Goal: Task Accomplishment & Management: Manage account settings

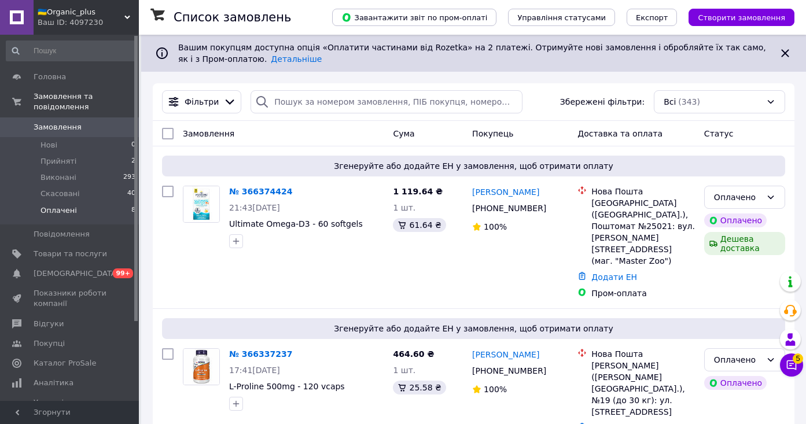
click at [94, 205] on li "Оплачені 8" at bounding box center [71, 213] width 142 height 22
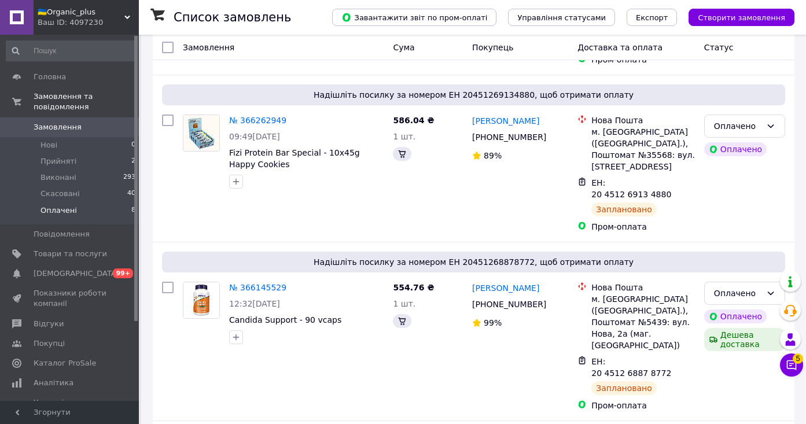
scroll to position [880, 0]
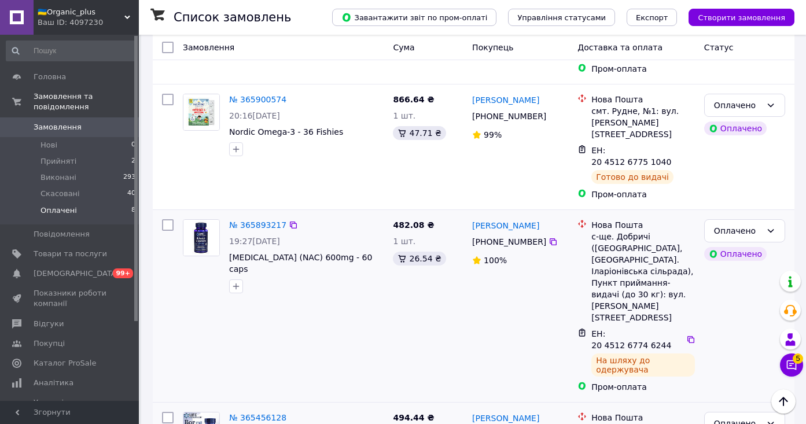
scroll to position [975, 0]
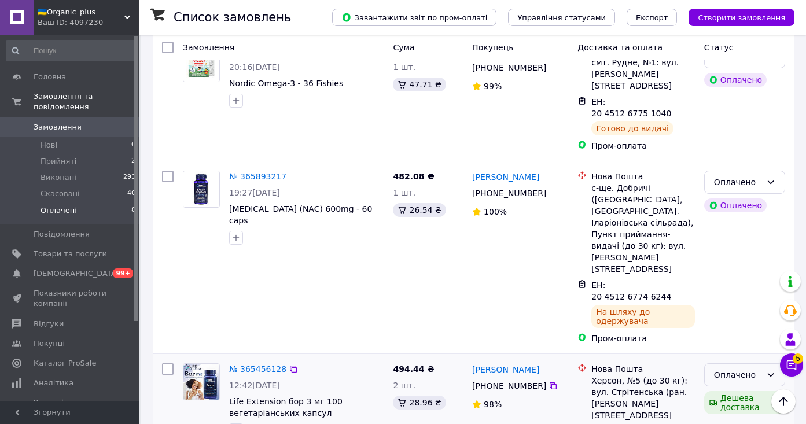
click at [762, 363] on div "Оплачено" at bounding box center [744, 374] width 81 height 23
click at [741, 269] on li "Виконано" at bounding box center [744, 270] width 80 height 21
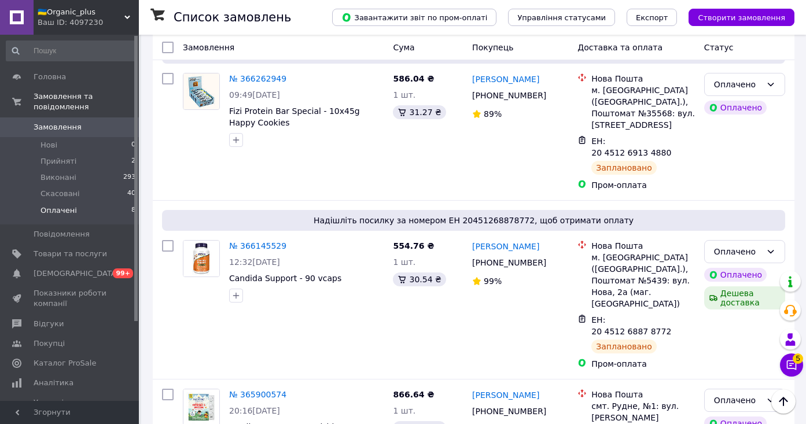
scroll to position [685, 0]
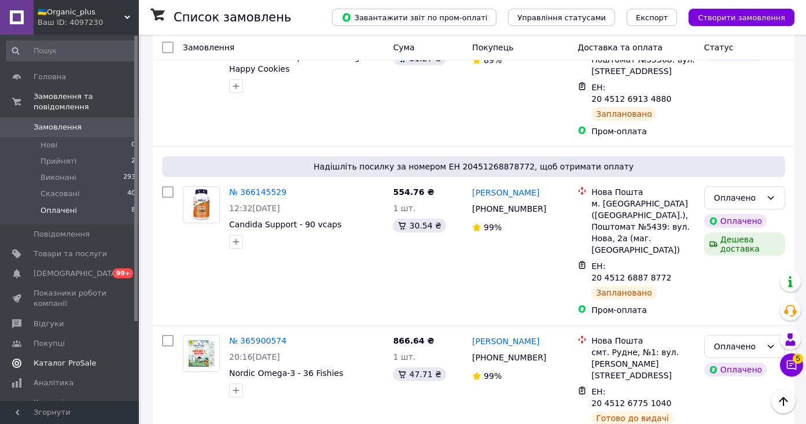
click at [63, 361] on span "Каталог ProSale" at bounding box center [65, 363] width 62 height 10
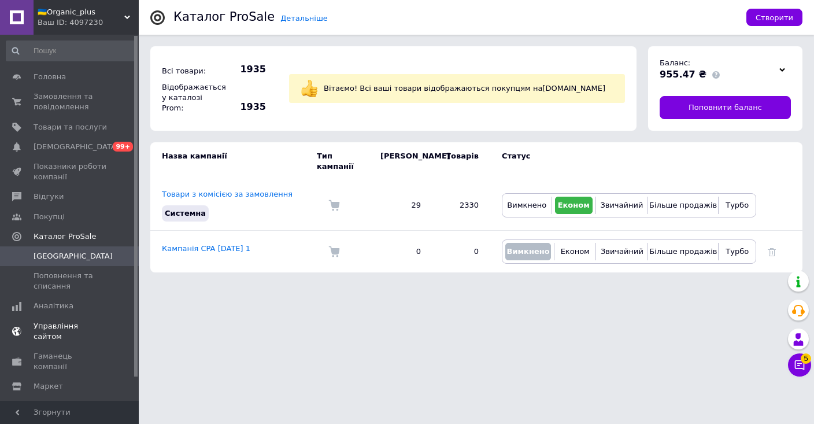
click at [75, 318] on link "Управління сайтом" at bounding box center [71, 331] width 142 height 30
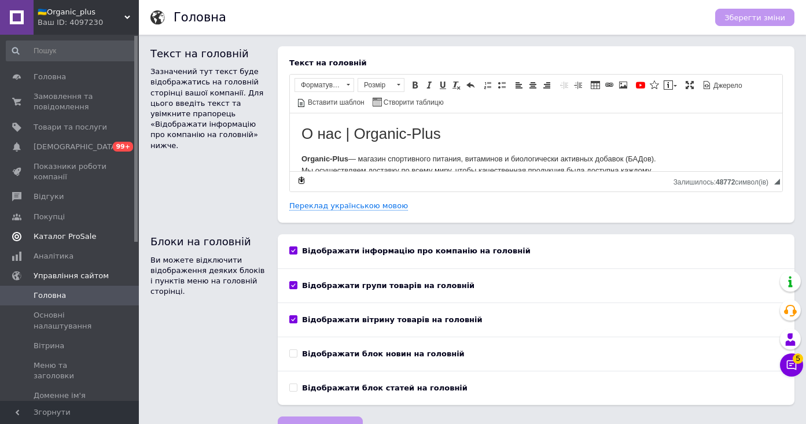
click at [73, 232] on span "Каталог ProSale" at bounding box center [65, 236] width 62 height 10
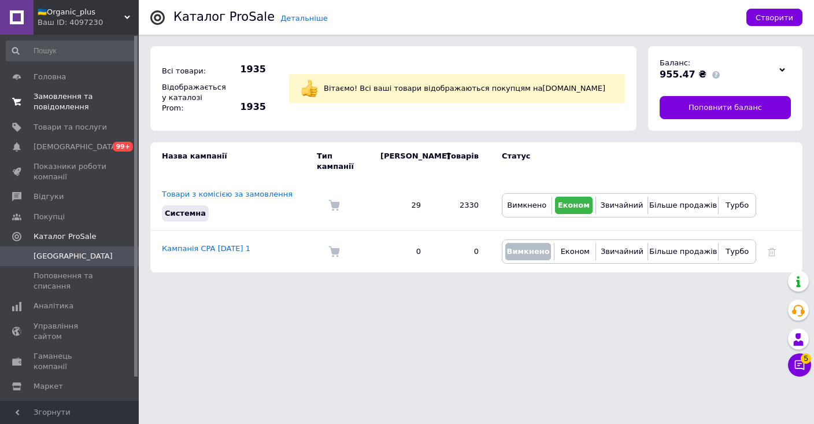
click at [71, 98] on span "Замовлення та повідомлення" at bounding box center [70, 101] width 73 height 21
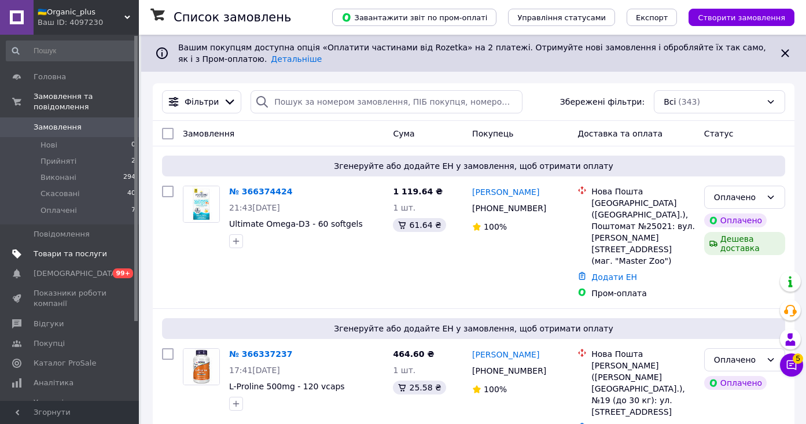
click at [57, 250] on span "Товари та послуги" at bounding box center [70, 254] width 73 height 10
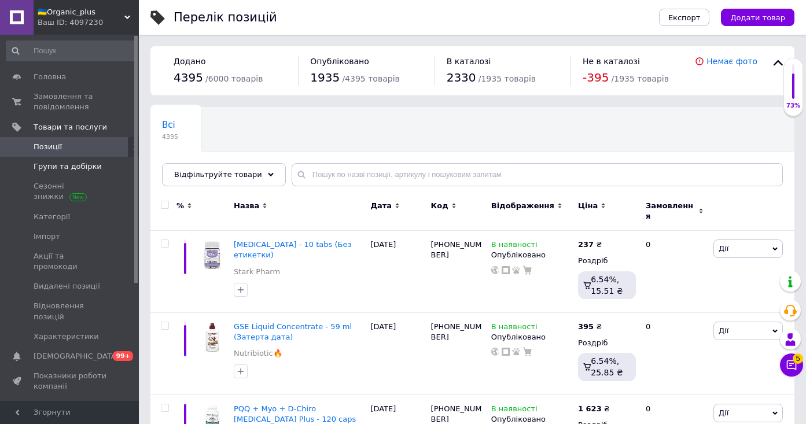
click at [59, 159] on link "Групи та добірки" at bounding box center [71, 167] width 142 height 20
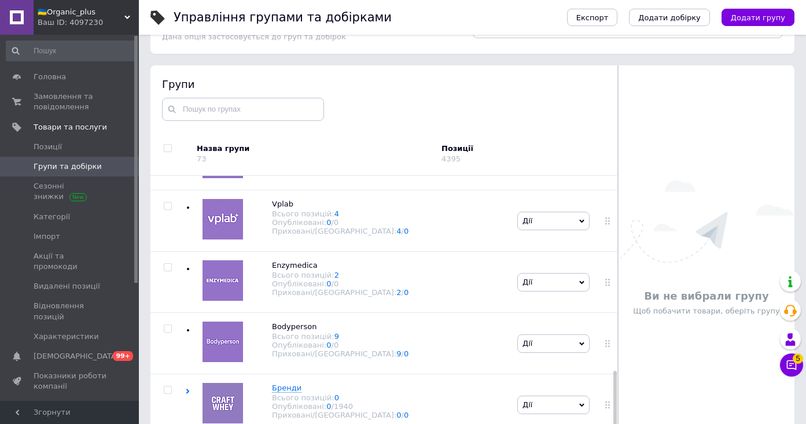
scroll to position [65, 0]
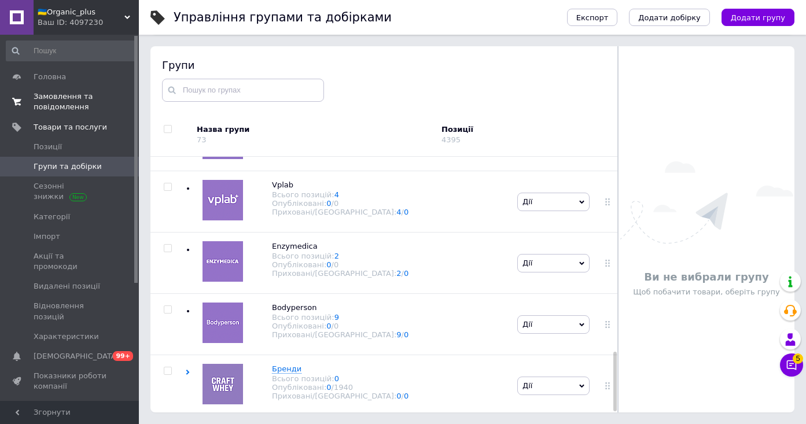
click at [65, 102] on span "Замовлення та повідомлення" at bounding box center [70, 101] width 73 height 21
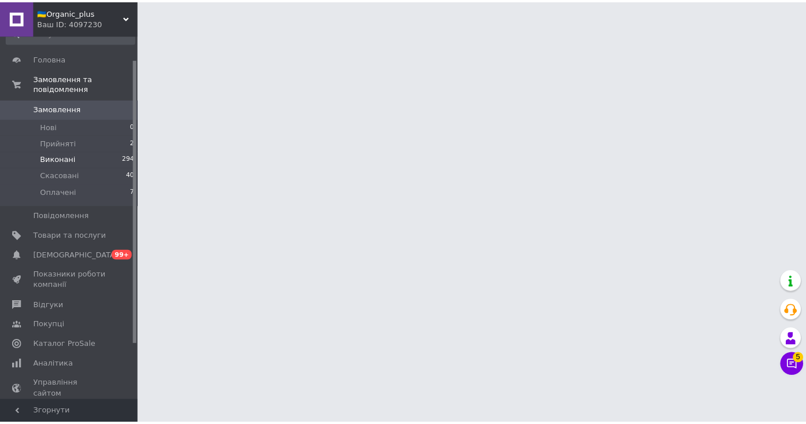
scroll to position [40, 0]
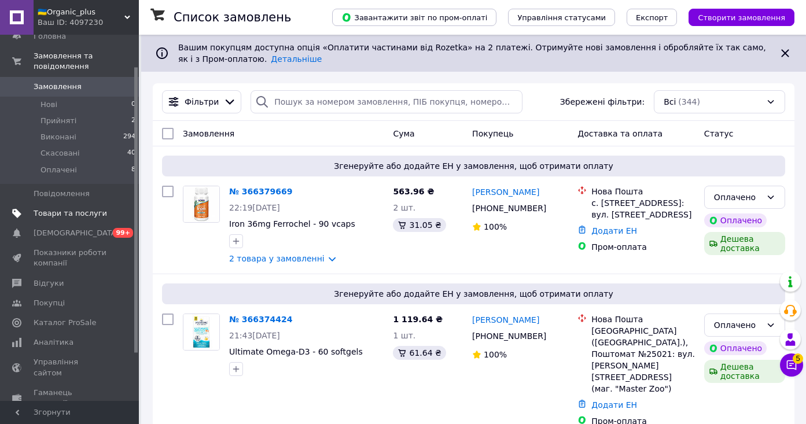
click at [77, 213] on span "Товари та послуги" at bounding box center [70, 213] width 73 height 10
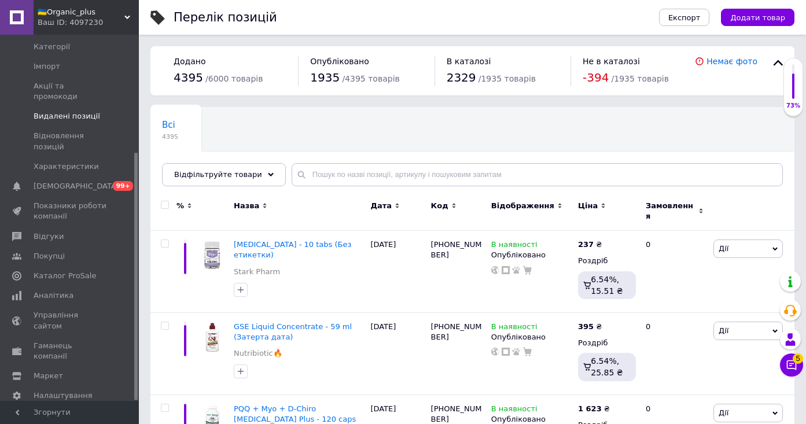
scroll to position [174, 0]
click at [67, 302] on link "Управління сайтом" at bounding box center [71, 317] width 142 height 30
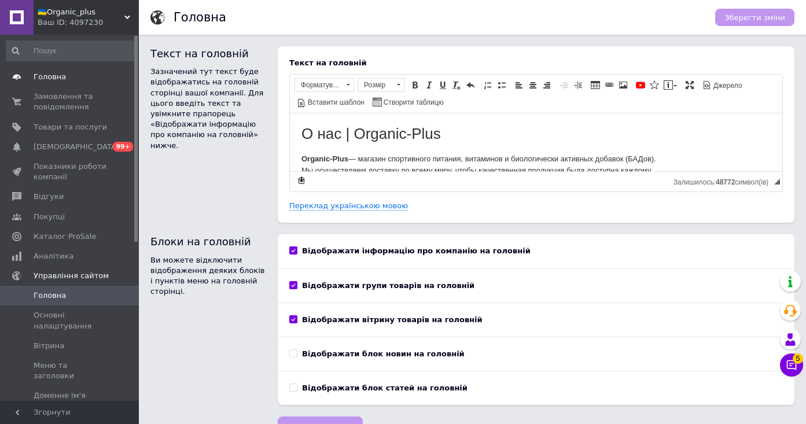
click at [61, 72] on span "Головна" at bounding box center [50, 77] width 32 height 10
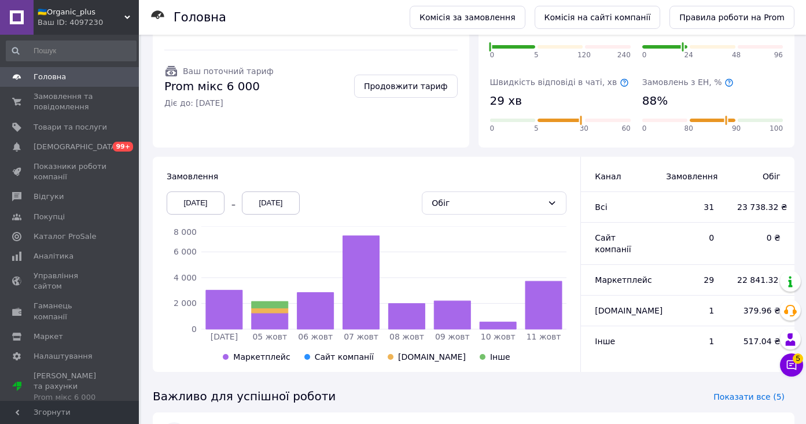
scroll to position [245, 0]
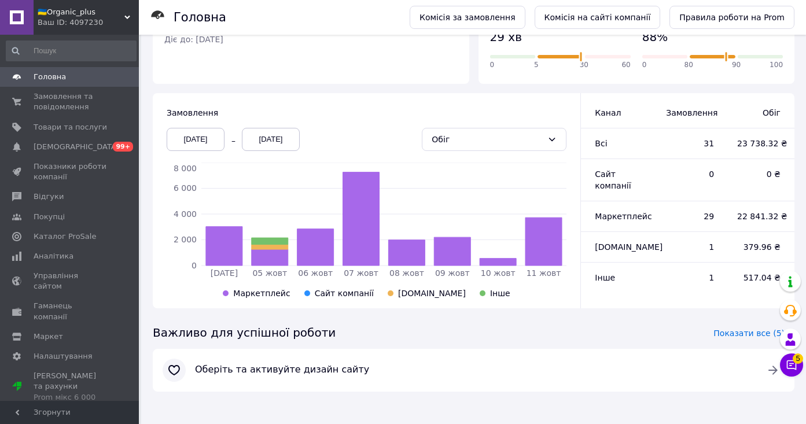
click at [80, 76] on span "Головна" at bounding box center [70, 77] width 73 height 10
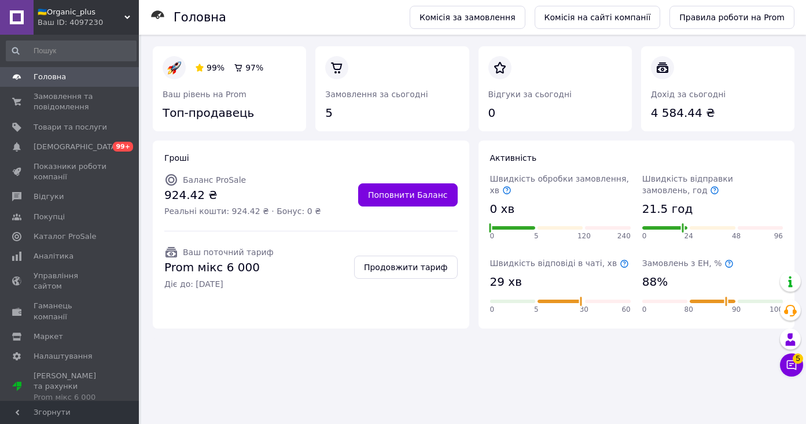
click at [120, 21] on div "Ваш ID: 4097230" at bounding box center [88, 22] width 101 height 10
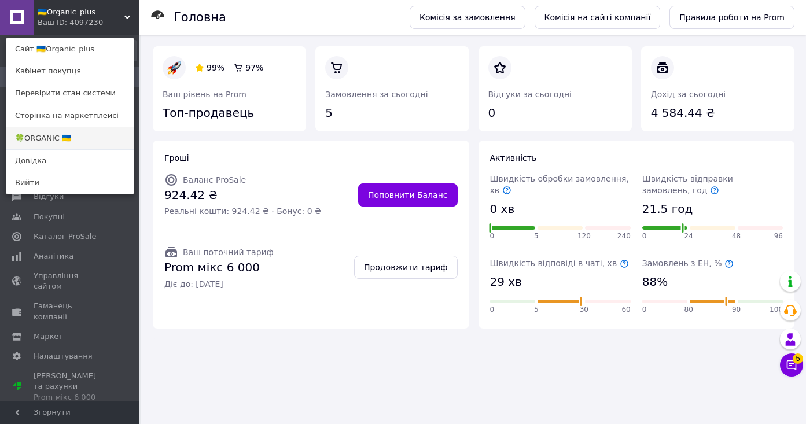
click at [87, 135] on link "🍀ORGANIC 🇺🇦" at bounding box center [69, 138] width 127 height 22
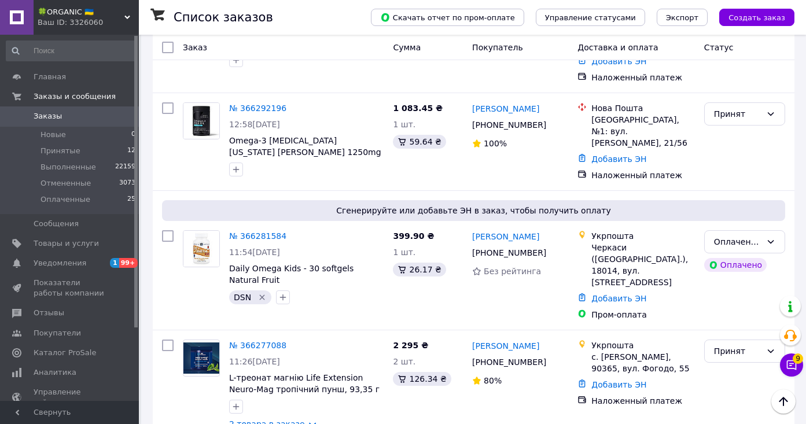
scroll to position [608, 0]
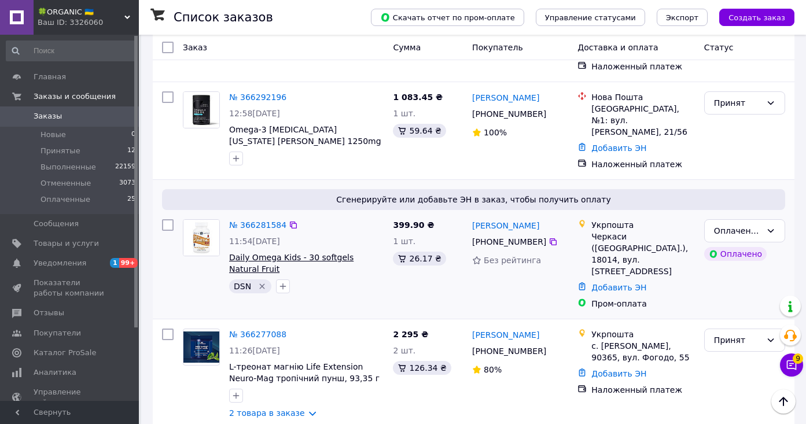
click at [282, 253] on span "Daily Omega Kids - 30 softgels Natural Fruit" at bounding box center [291, 263] width 124 height 21
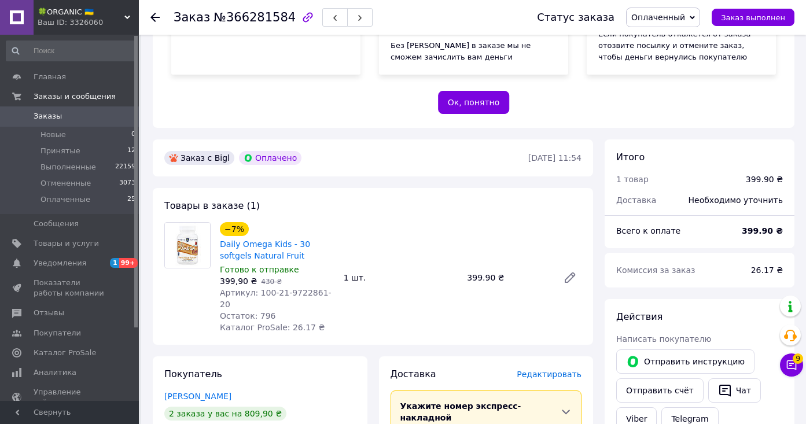
scroll to position [372, 0]
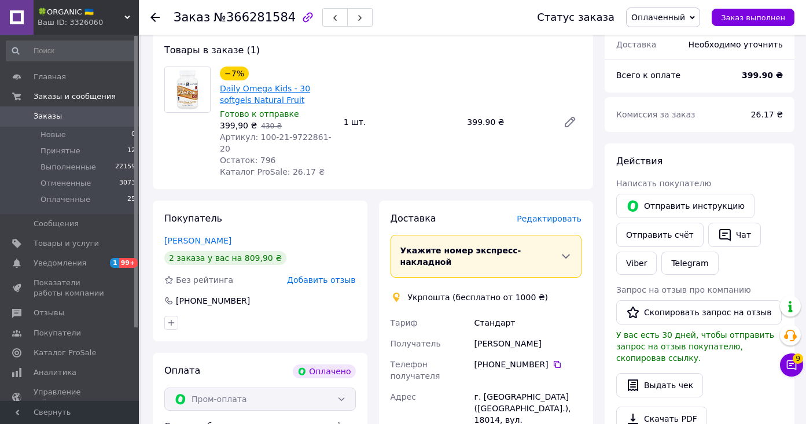
click at [264, 101] on link "Daily Omega Kids - 30 softgels Natural Fruit" at bounding box center [265, 94] width 90 height 21
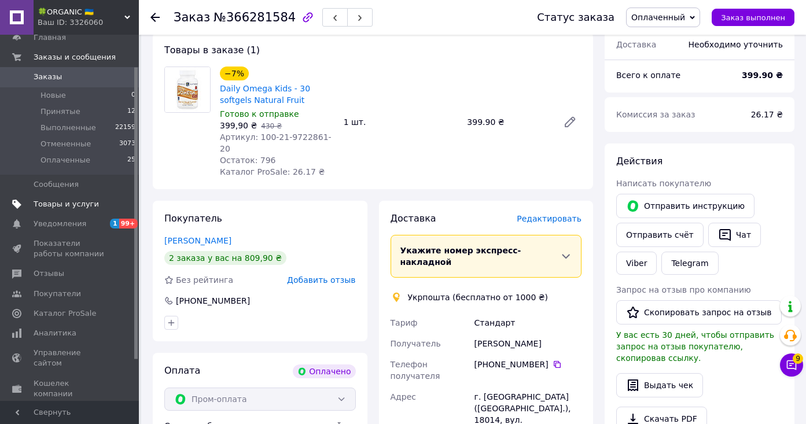
scroll to position [39, 0]
drag, startPoint x: 304, startPoint y: 102, endPoint x: 220, endPoint y: 90, distance: 84.7
click at [220, 90] on span "Daily Omega Kids - 30 softgels Natural Fruit" at bounding box center [277, 94] width 115 height 23
copy link "Daily Omega Kids - 30 softgels Natural Fruit"
click at [89, 202] on span "Товары и услуги" at bounding box center [66, 204] width 65 height 10
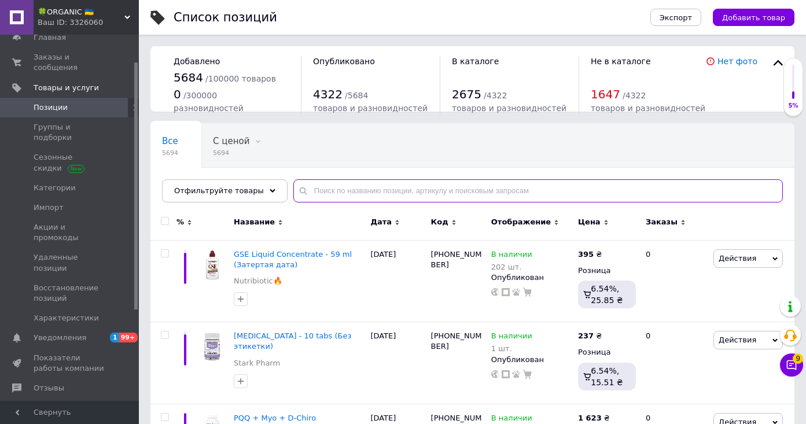
click at [334, 190] on input "text" at bounding box center [537, 190] width 489 height 23
paste input "Daily Omega Kids - 30 softgels Natural Fruit"
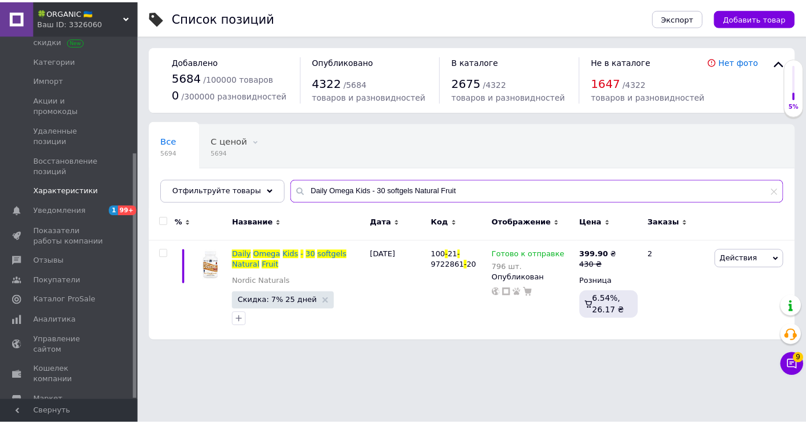
scroll to position [174, 0]
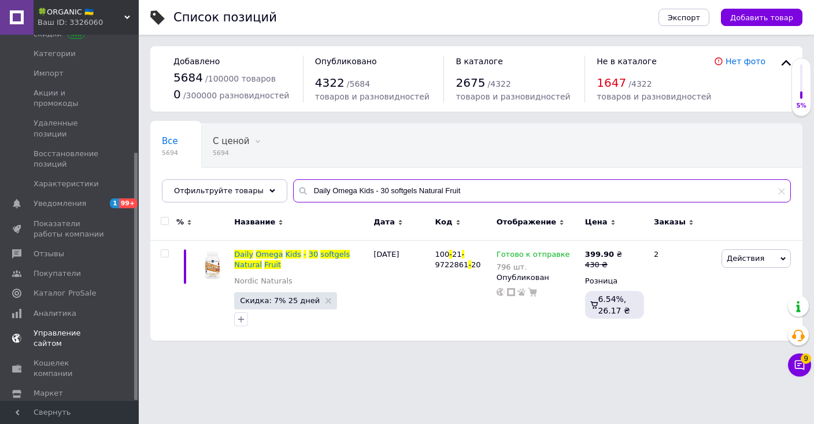
type input "Daily Omega Kids - 30 softgels Natural Fruit"
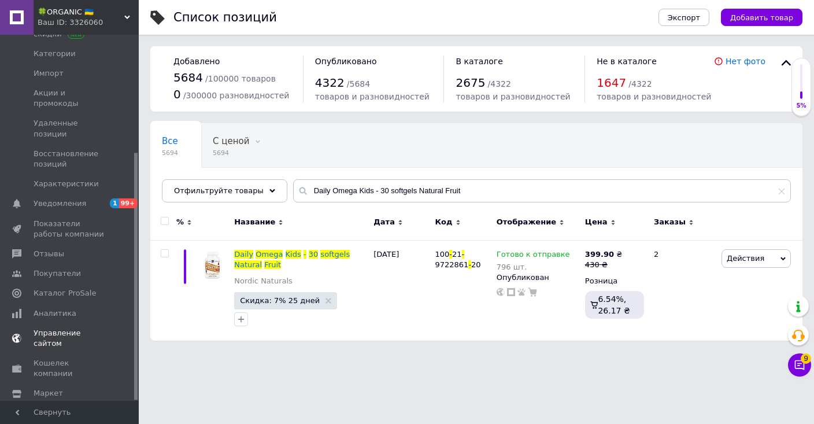
click at [71, 328] on span "Управление сайтом" at bounding box center [70, 338] width 73 height 21
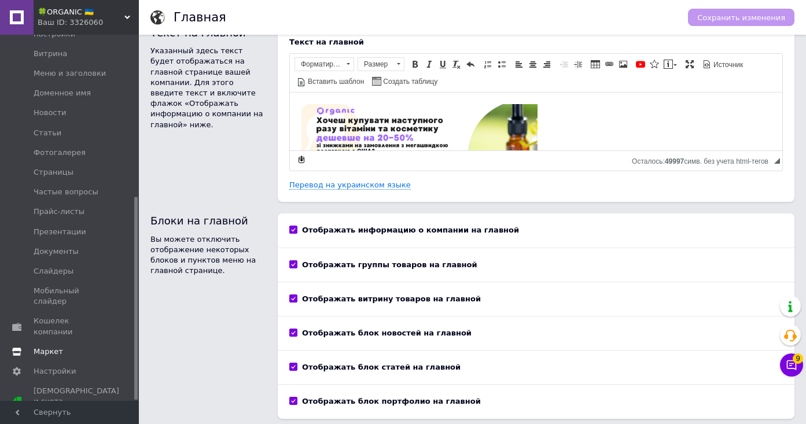
scroll to position [21, 0]
click at [65, 366] on span "Настройки" at bounding box center [55, 371] width 42 height 10
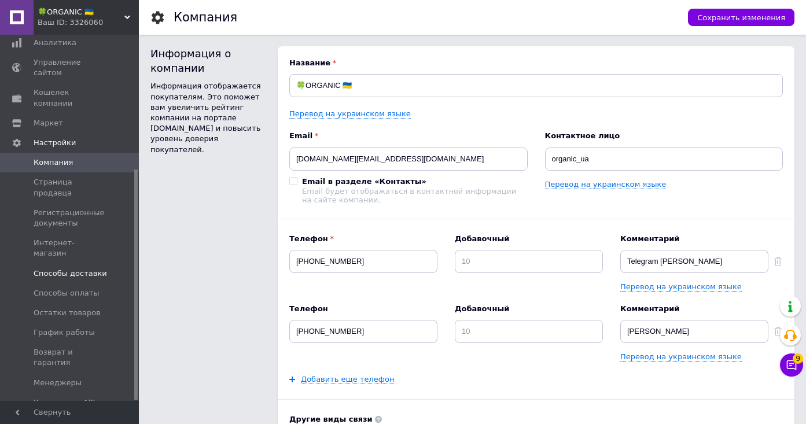
click at [87, 268] on span "Способы доставки" at bounding box center [70, 273] width 73 height 10
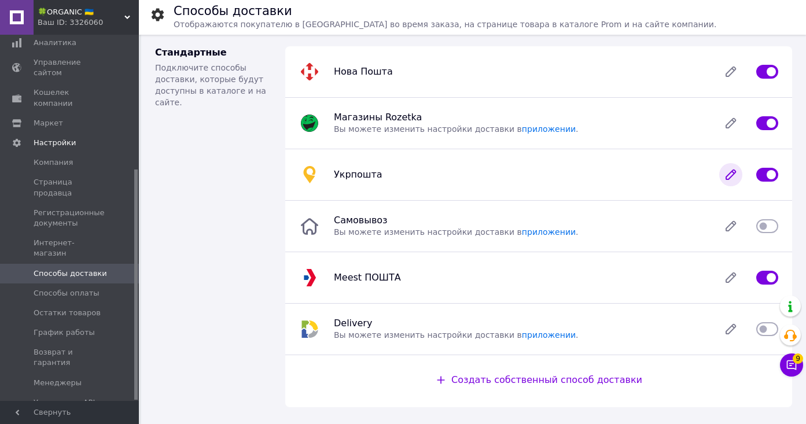
click at [735, 175] on icon at bounding box center [730, 174] width 23 height 23
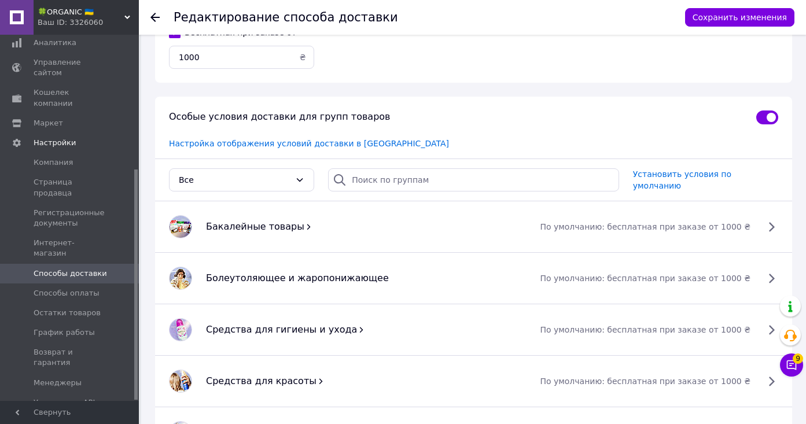
scroll to position [872, 0]
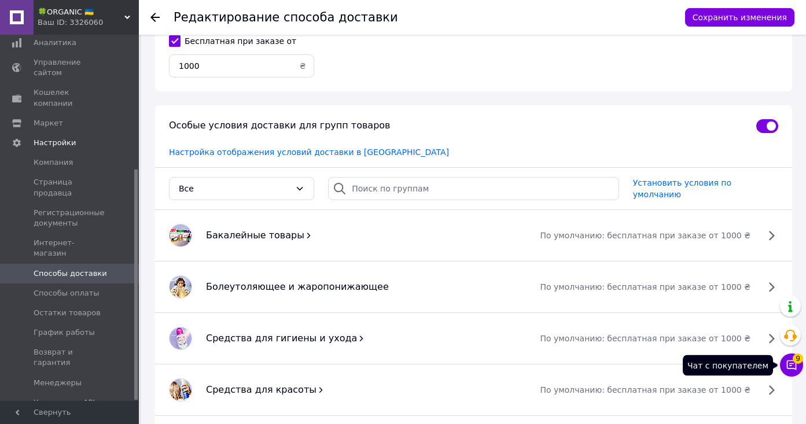
click at [792, 355] on button "Чат с покупателем 9" at bounding box center [791, 364] width 23 height 23
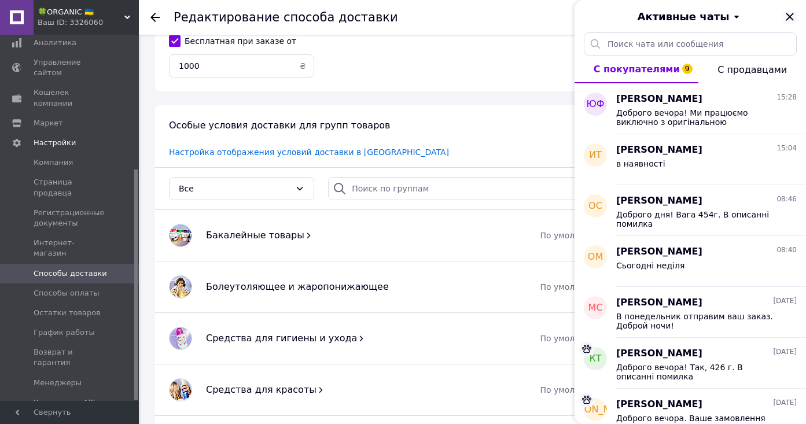
click at [789, 14] on icon "Закрыть" at bounding box center [790, 17] width 14 height 14
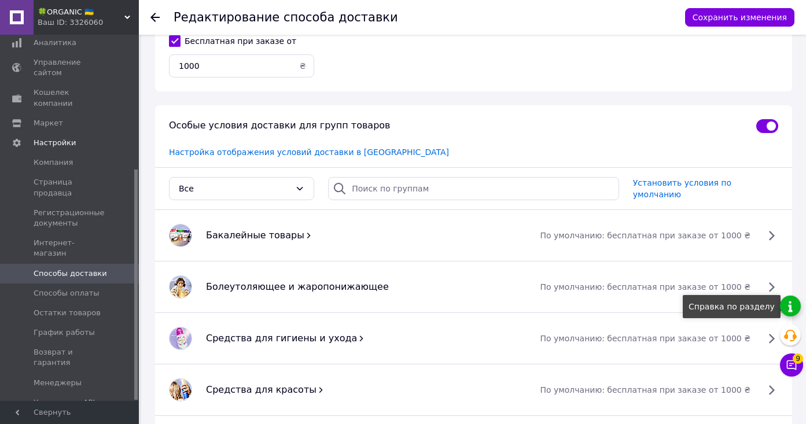
click at [794, 307] on link at bounding box center [790, 306] width 21 height 21
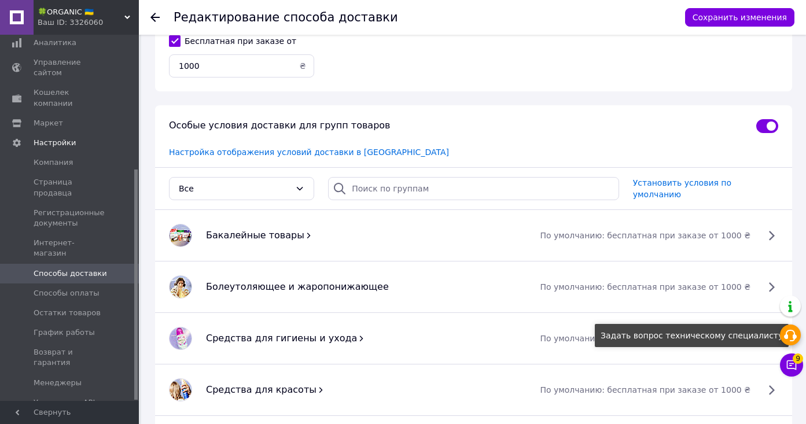
click at [796, 337] on icon at bounding box center [790, 336] width 14 height 14
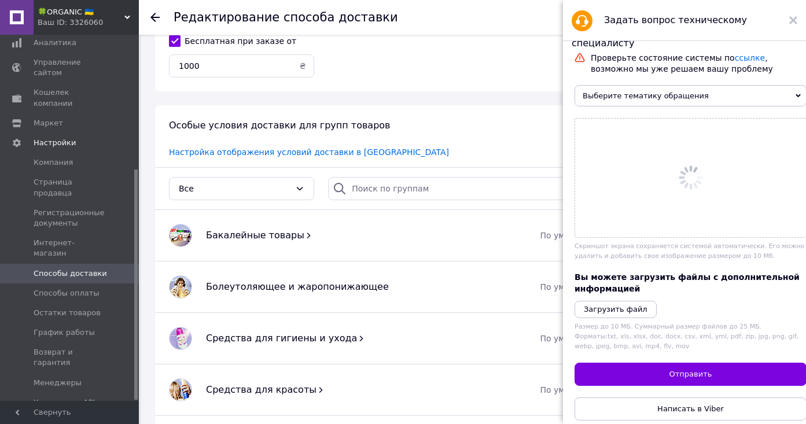
scroll to position [0, 0]
click at [702, 405] on span "Написать в Viber" at bounding box center [690, 408] width 67 height 9
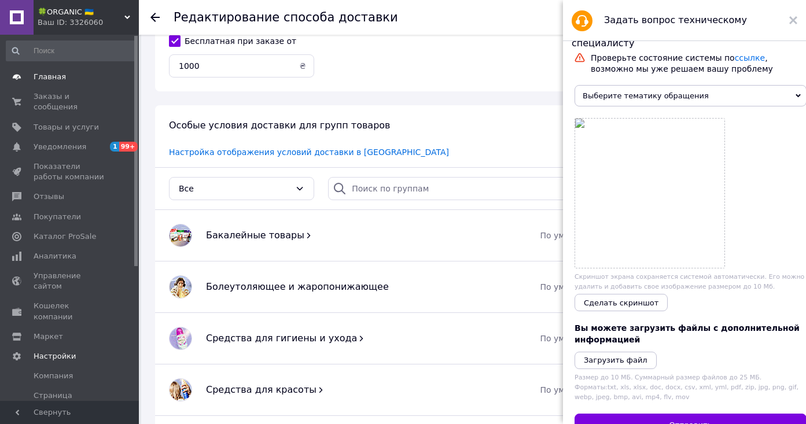
click at [50, 69] on link "Главная" at bounding box center [71, 77] width 142 height 20
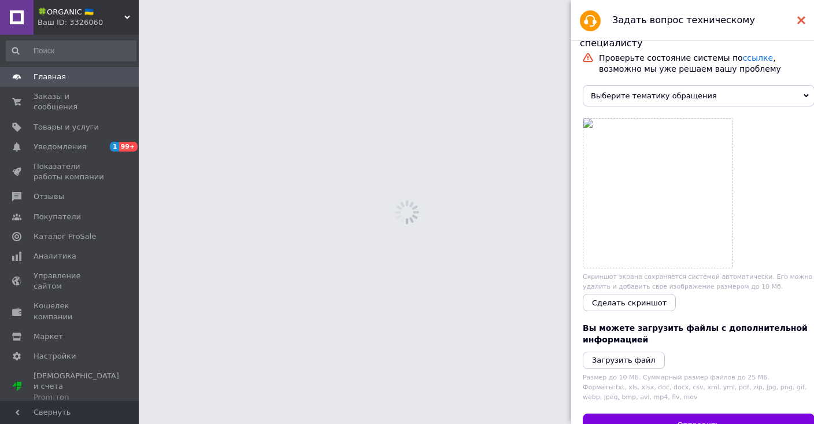
click at [798, 20] on icon at bounding box center [802, 20] width 8 height 8
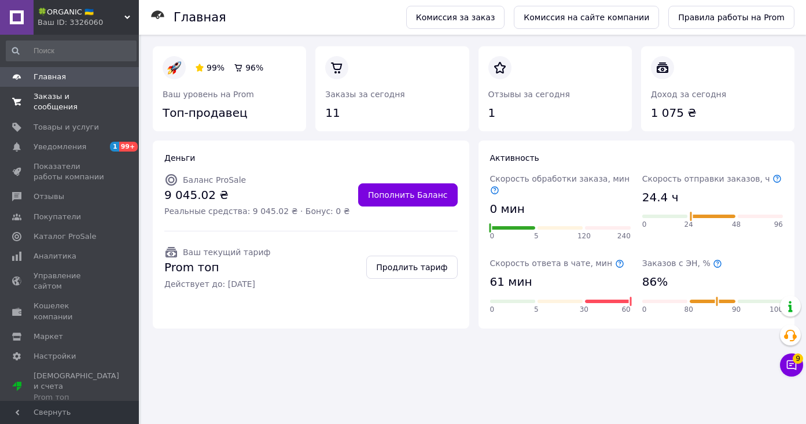
click at [48, 102] on span "Заказы и сообщения" at bounding box center [70, 101] width 73 height 21
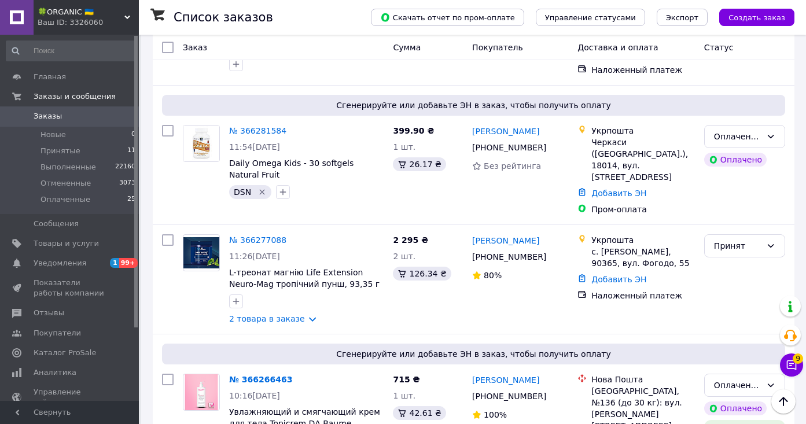
scroll to position [607, 0]
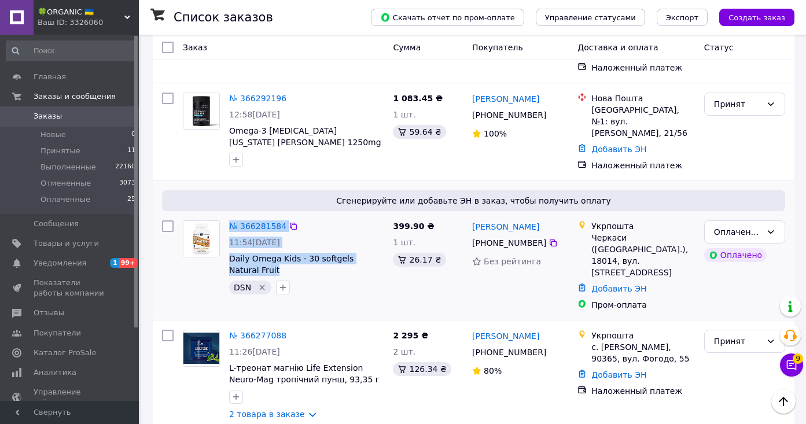
drag, startPoint x: 230, startPoint y: 155, endPoint x: 267, endPoint y: 198, distance: 56.6
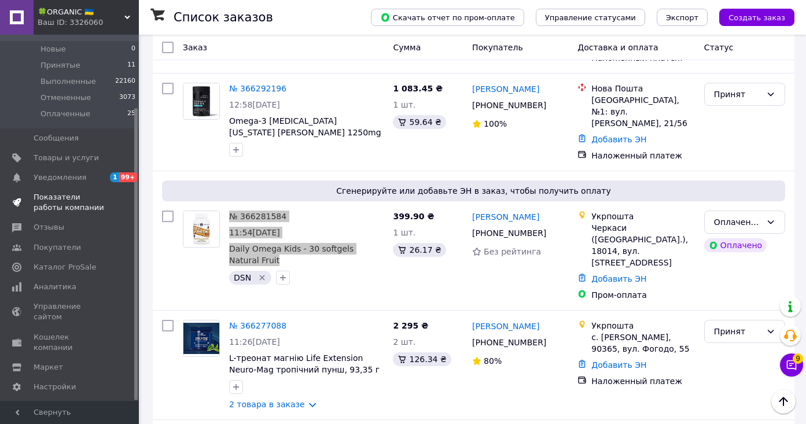
scroll to position [91, 0]
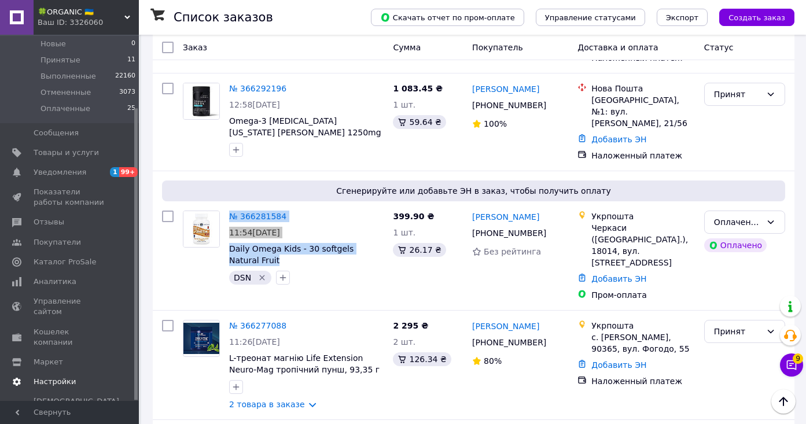
click at [56, 377] on span "Настройки" at bounding box center [55, 382] width 42 height 10
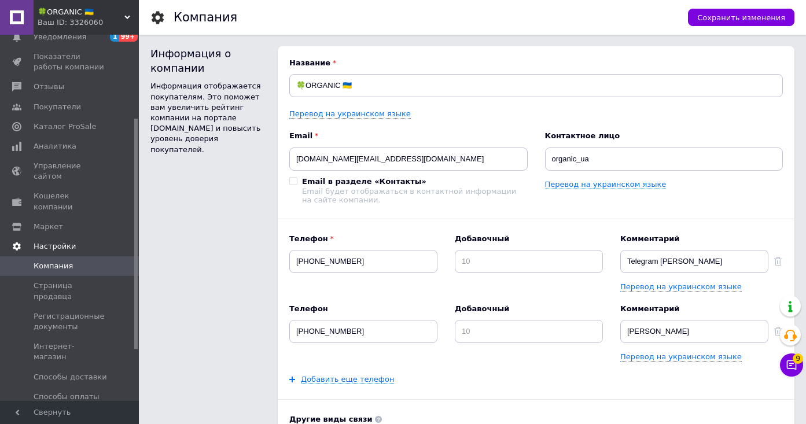
scroll to position [199, 0]
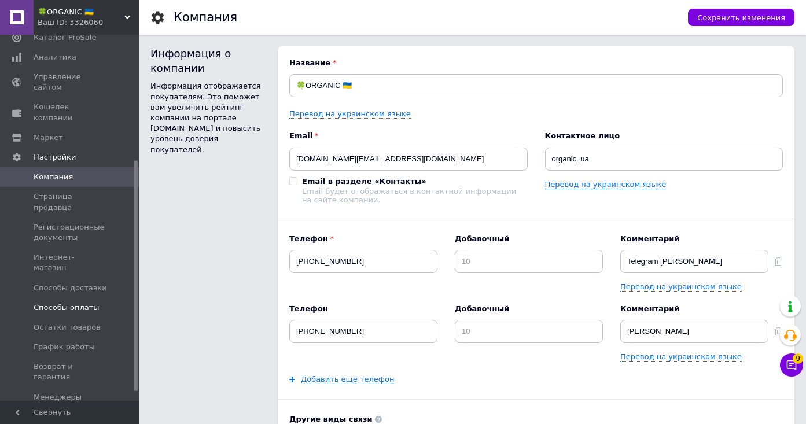
click at [68, 302] on span "Способы оплаты" at bounding box center [67, 307] width 66 height 10
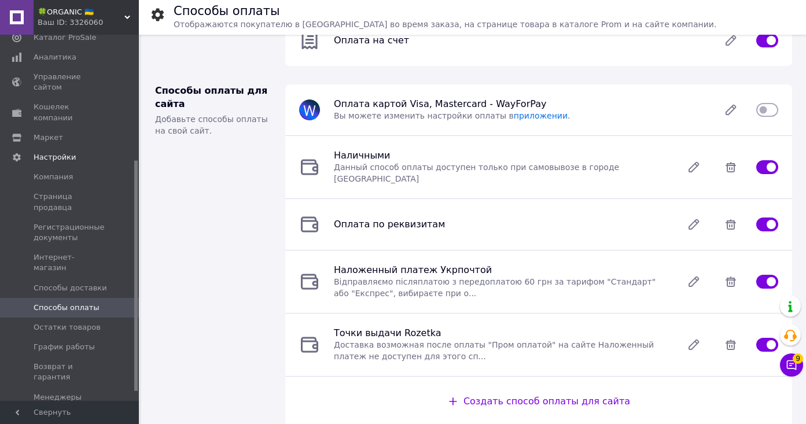
scroll to position [199, 0]
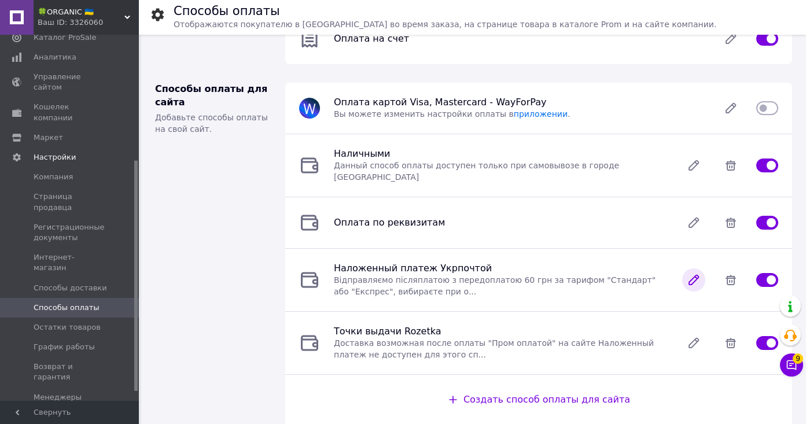
click at [687, 268] on icon at bounding box center [693, 279] width 23 height 23
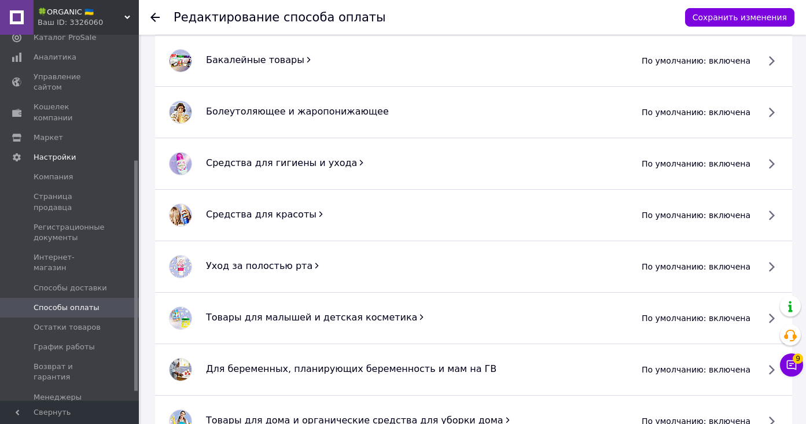
scroll to position [307, 0]
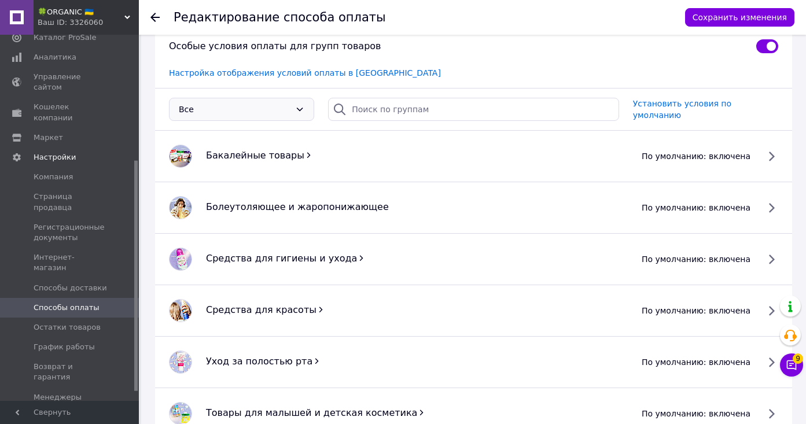
click at [259, 106] on div "Все" at bounding box center [235, 109] width 112 height 13
click at [400, 101] on input "search" at bounding box center [473, 109] width 291 height 23
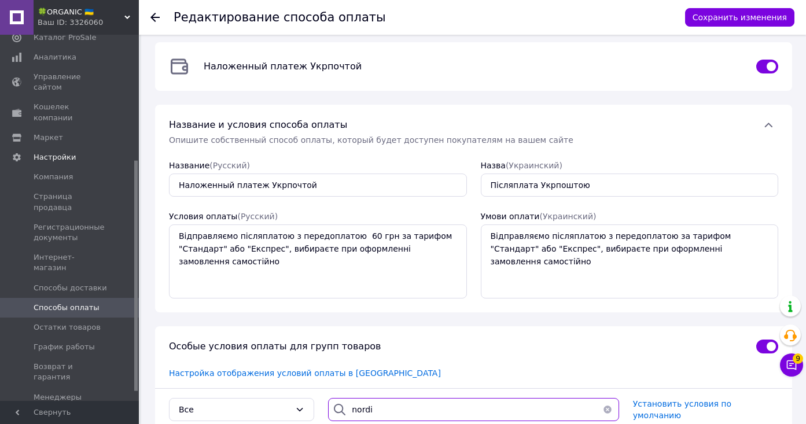
scroll to position [115, 0]
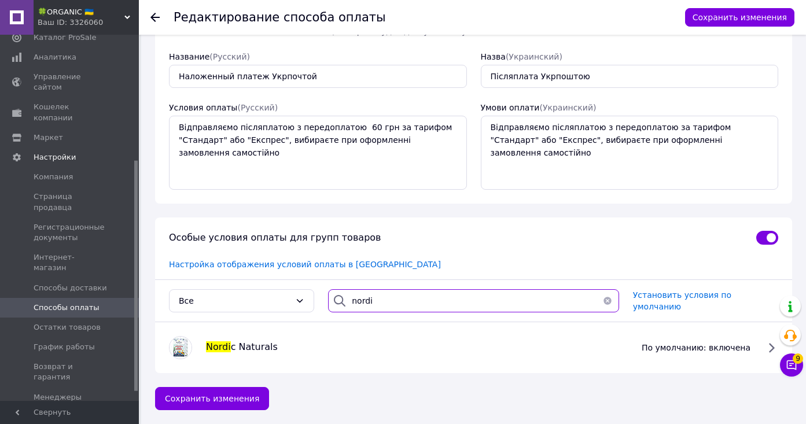
type input "nordi"
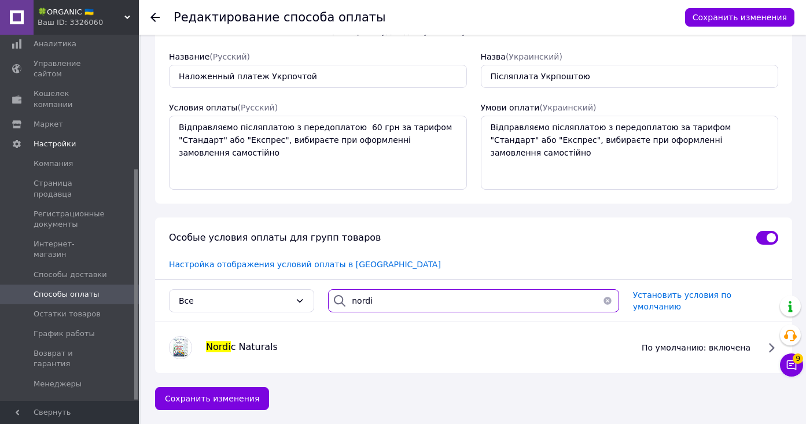
scroll to position [213, 0]
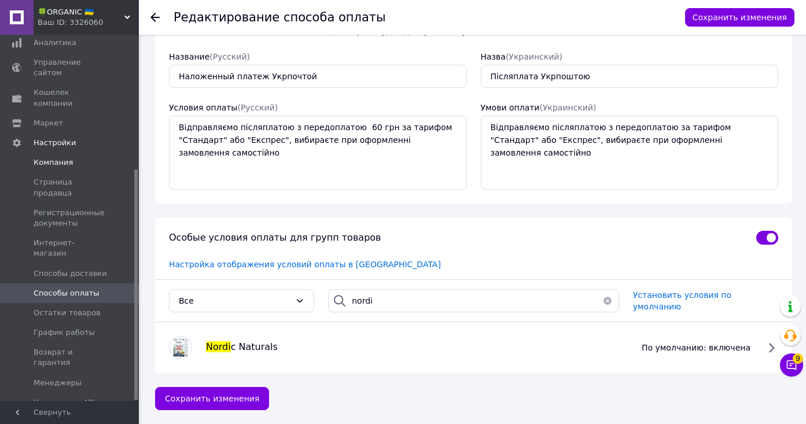
click at [72, 157] on span "Компания" at bounding box center [70, 162] width 73 height 10
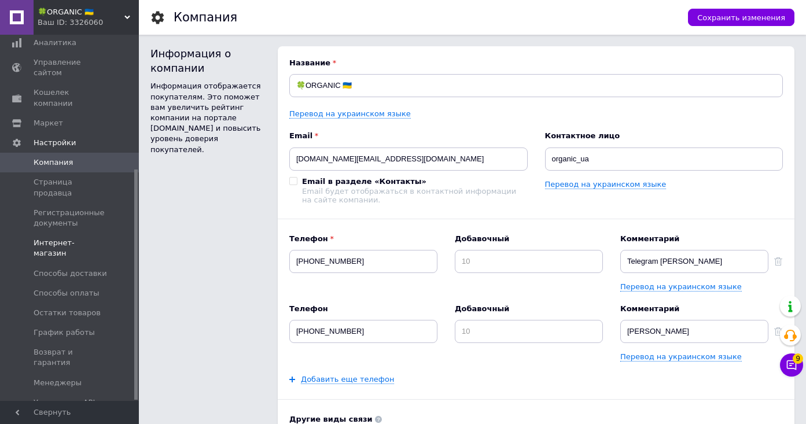
click at [78, 238] on span "Интернет-магазин" at bounding box center [70, 248] width 73 height 21
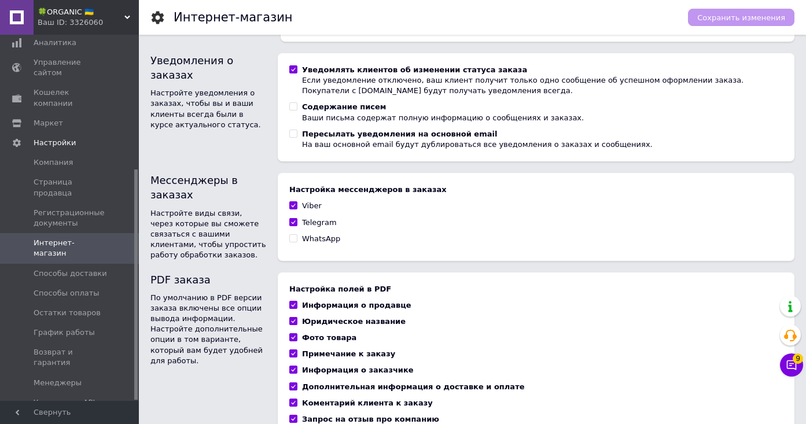
scroll to position [801, 0]
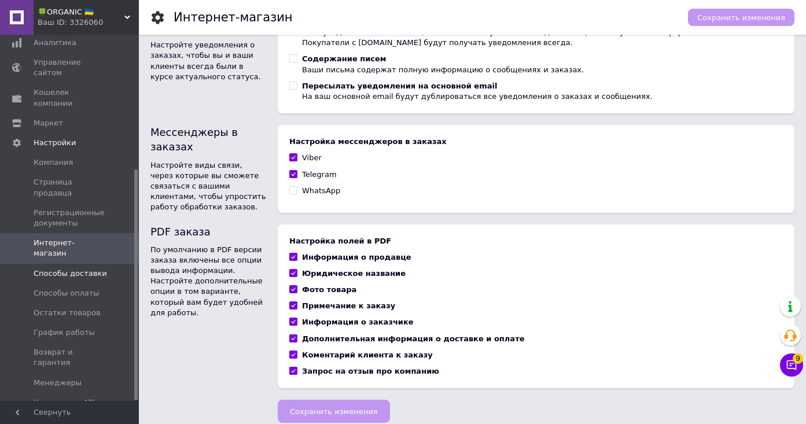
click at [61, 268] on span "Способы доставки" at bounding box center [70, 273] width 73 height 10
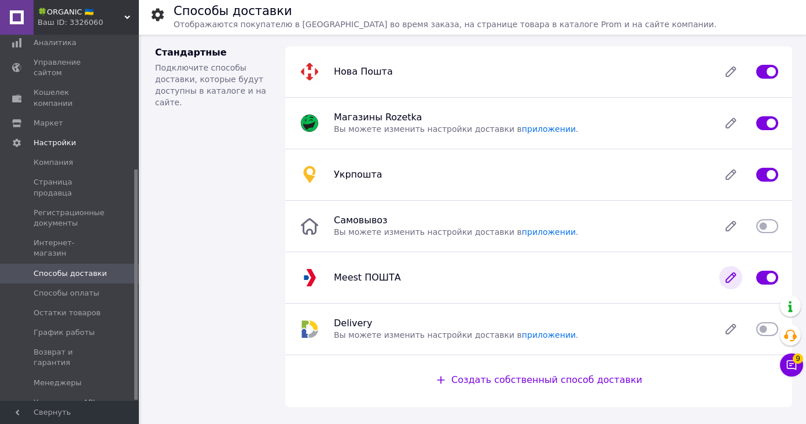
click at [725, 276] on icon at bounding box center [730, 277] width 23 height 23
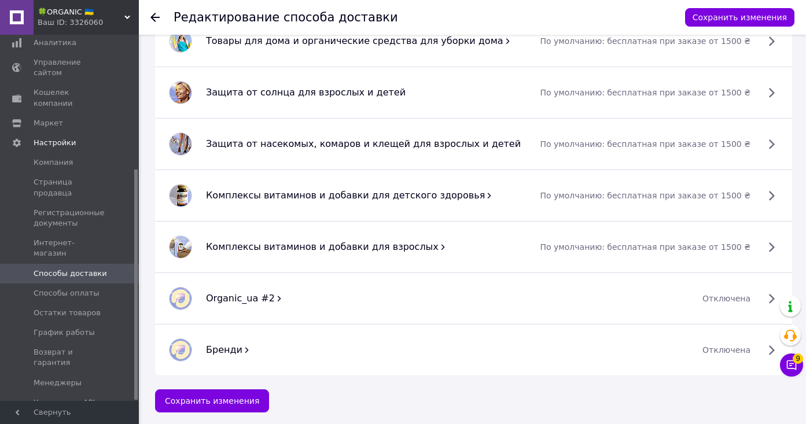
scroll to position [1302, 0]
click at [230, 348] on span "Бренди" at bounding box center [224, 349] width 36 height 11
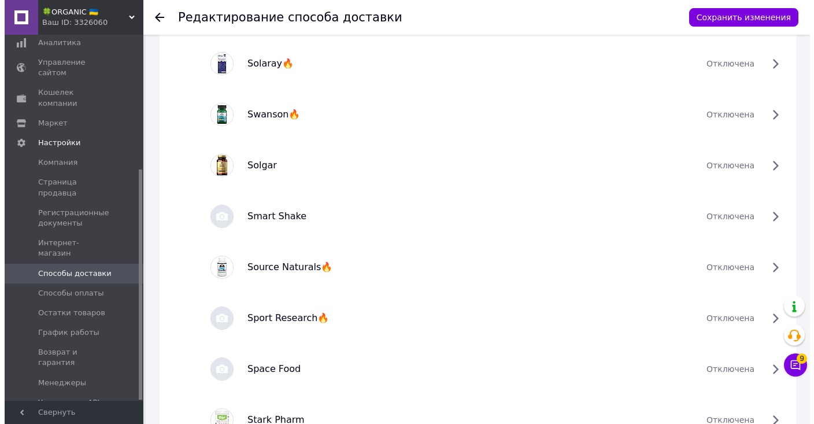
scroll to position [4053, 0]
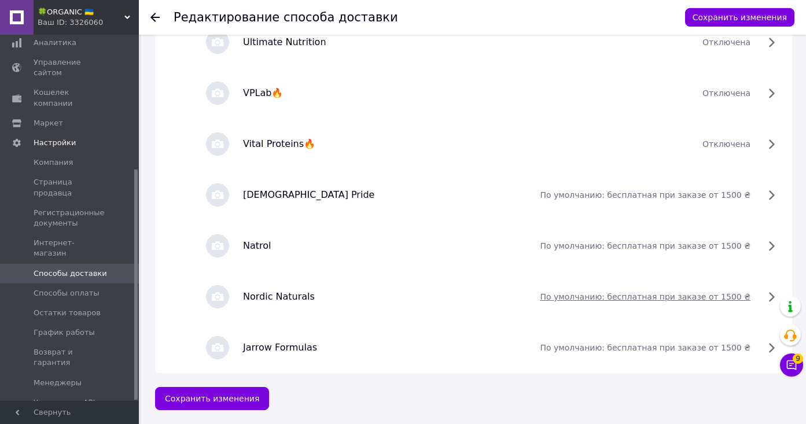
click at [740, 293] on span "по умолчанию: бесплатная при заказе от 1500 ₴" at bounding box center [645, 297] width 211 height 12
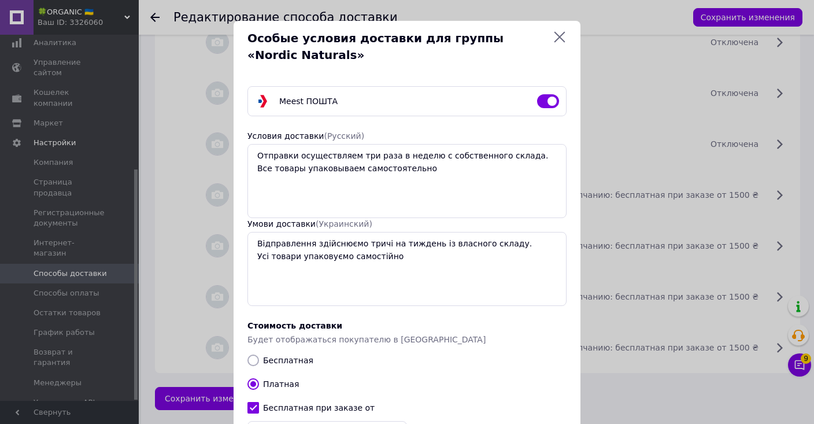
click at [539, 99] on input "checkbox" at bounding box center [548, 101] width 22 height 12
checkbox input "false"
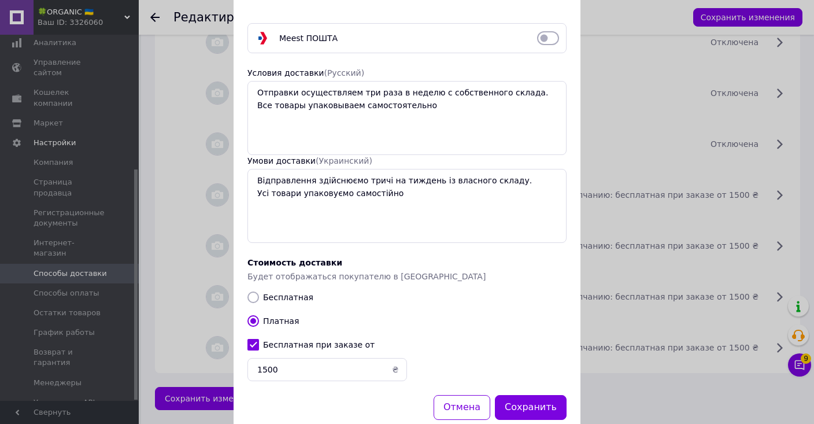
scroll to position [94, 0]
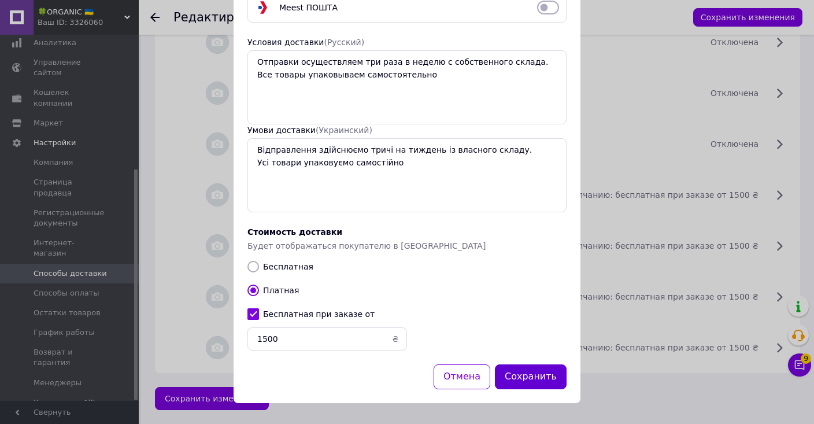
click at [536, 380] on button "Сохранить" at bounding box center [531, 376] width 72 height 25
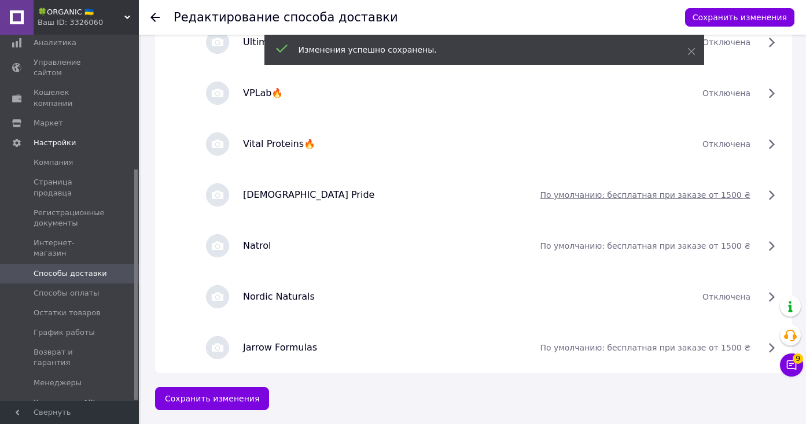
click at [765, 193] on icon at bounding box center [771, 195] width 14 height 14
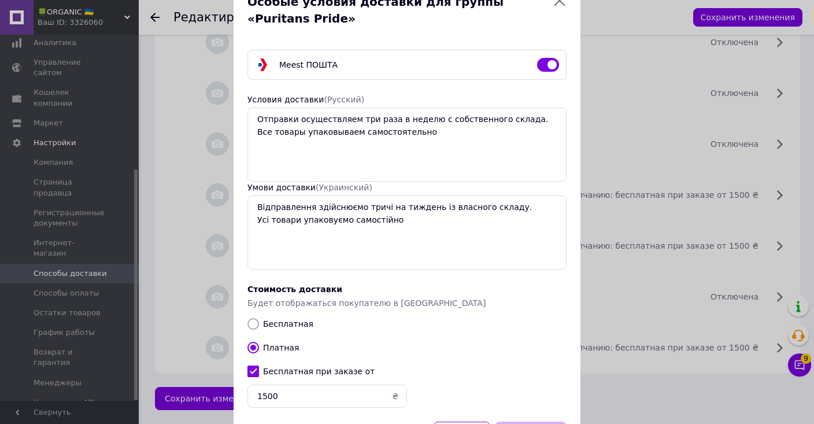
scroll to position [0, 0]
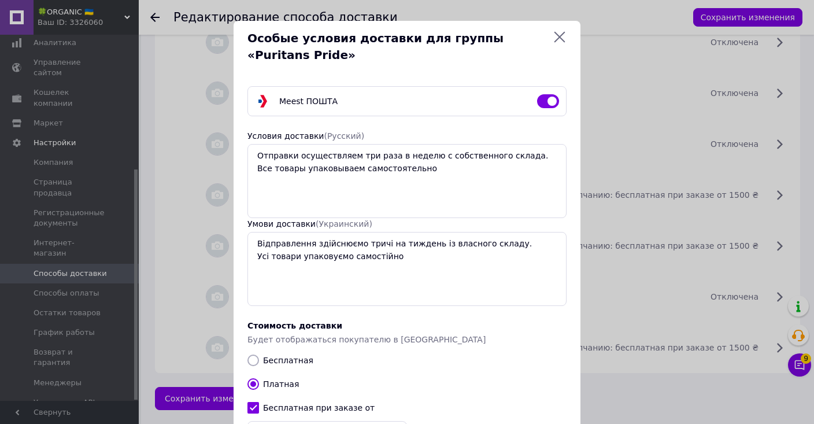
click at [537, 100] on input "checkbox" at bounding box center [548, 101] width 22 height 12
checkbox input "false"
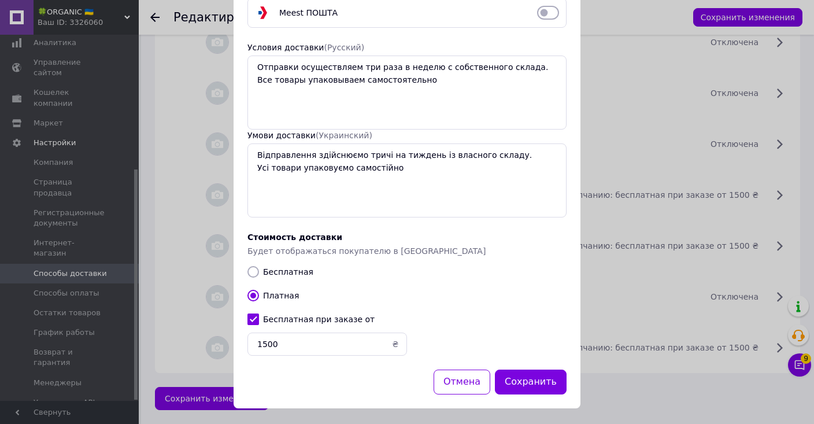
scroll to position [94, 0]
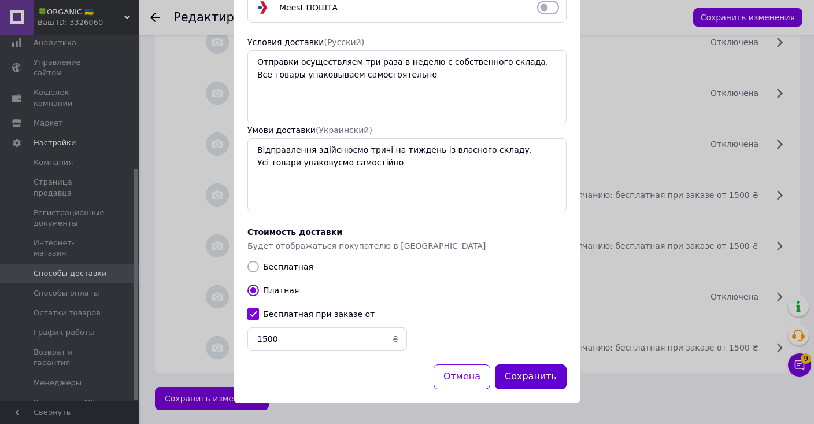
click at [535, 377] on button "Сохранить" at bounding box center [531, 376] width 72 height 25
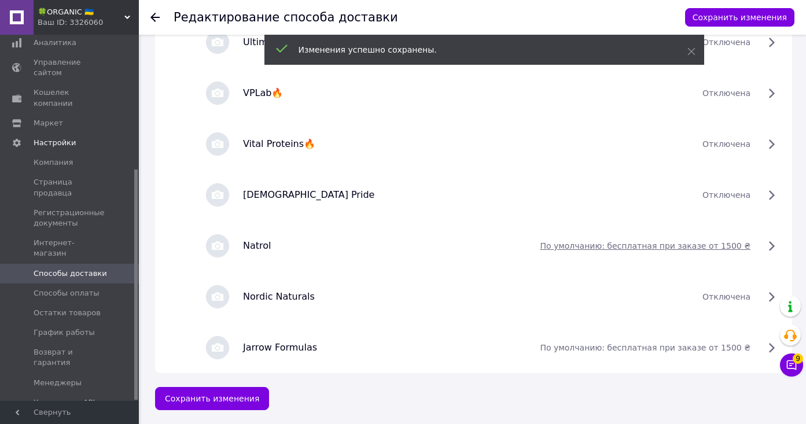
click at [769, 252] on icon at bounding box center [771, 246] width 14 height 14
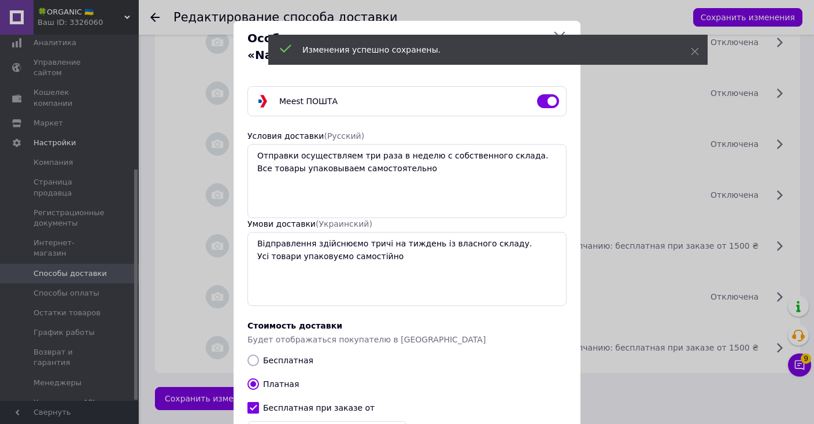
click at [540, 95] on input "checkbox" at bounding box center [548, 101] width 22 height 12
checkbox input "false"
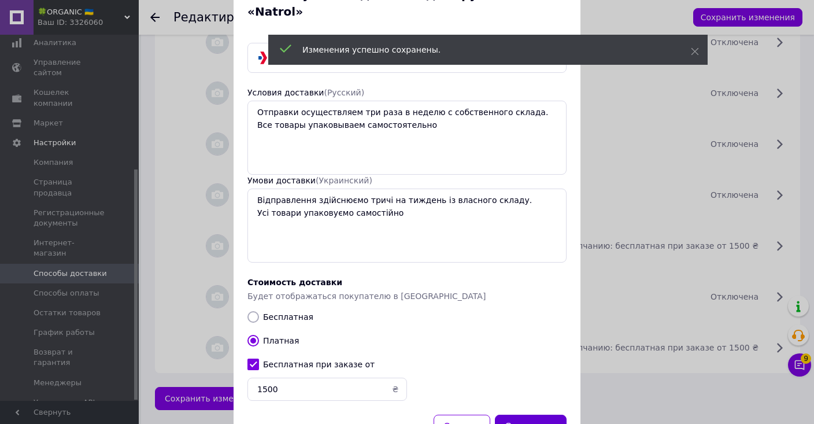
scroll to position [77, 0]
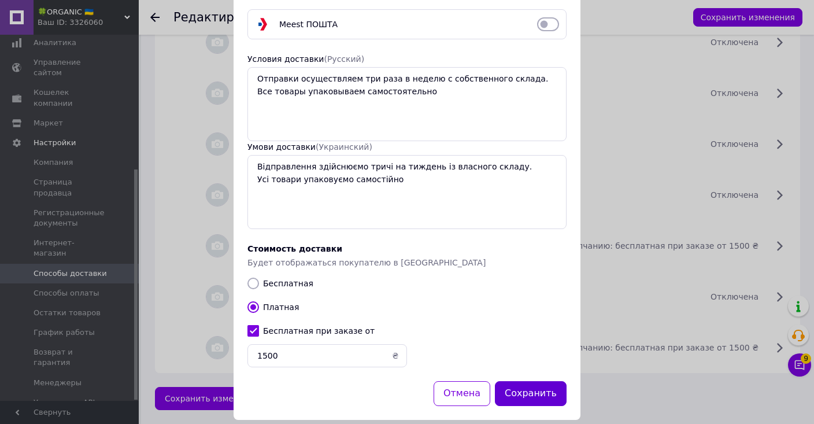
click at [530, 381] on button "Сохранить" at bounding box center [531, 393] width 72 height 25
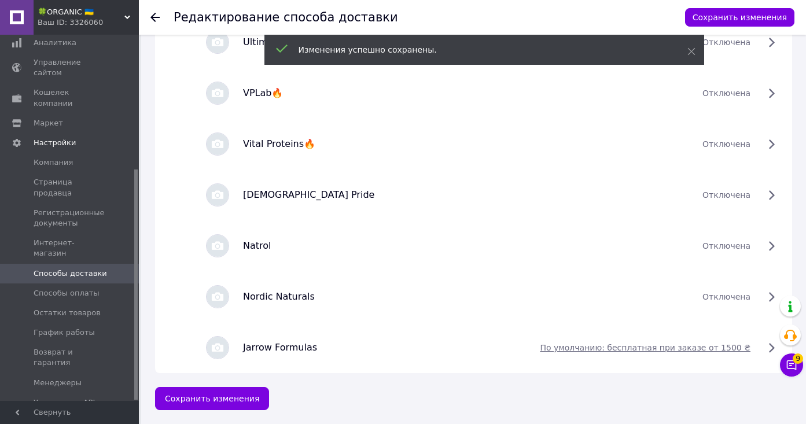
click at [769, 343] on icon at bounding box center [771, 348] width 14 height 14
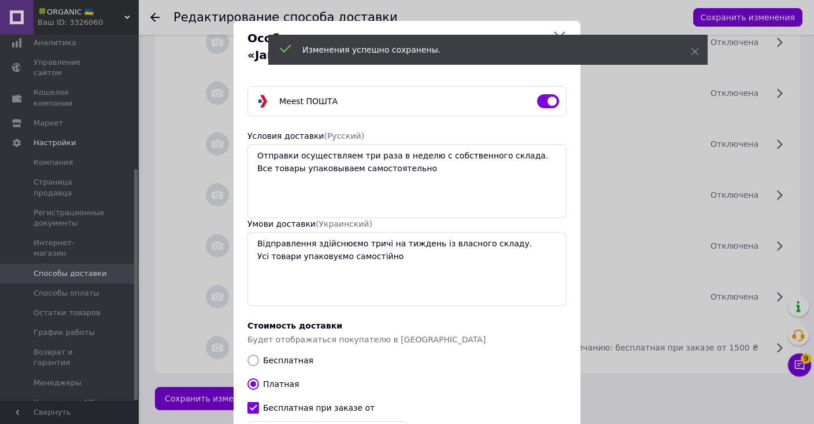
click at [541, 98] on input "checkbox" at bounding box center [548, 101] width 22 height 12
checkbox input "false"
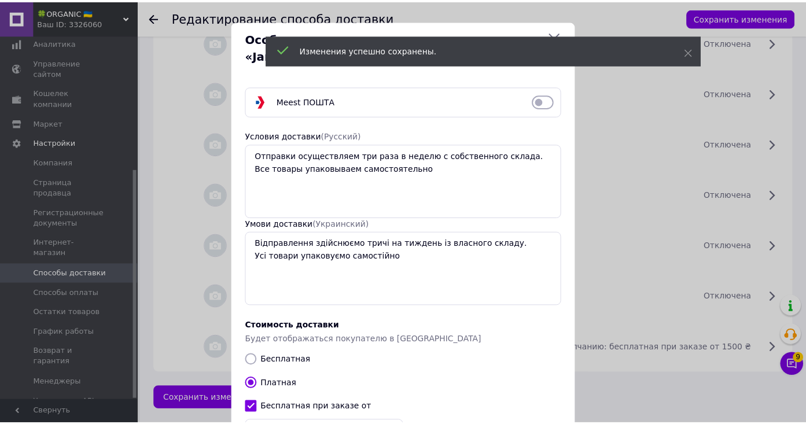
scroll to position [94, 0]
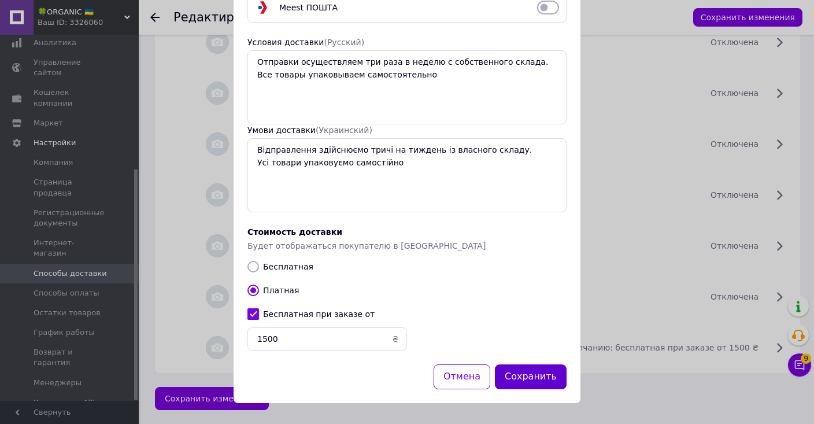
click at [548, 368] on button "Сохранить" at bounding box center [531, 376] width 72 height 25
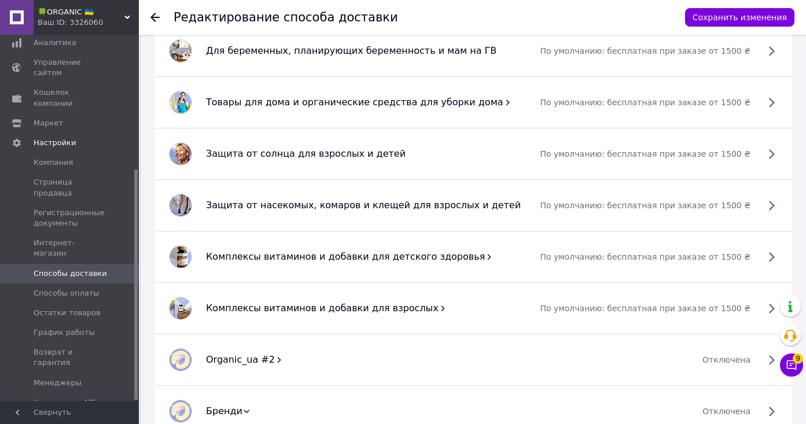
scroll to position [1316, 0]
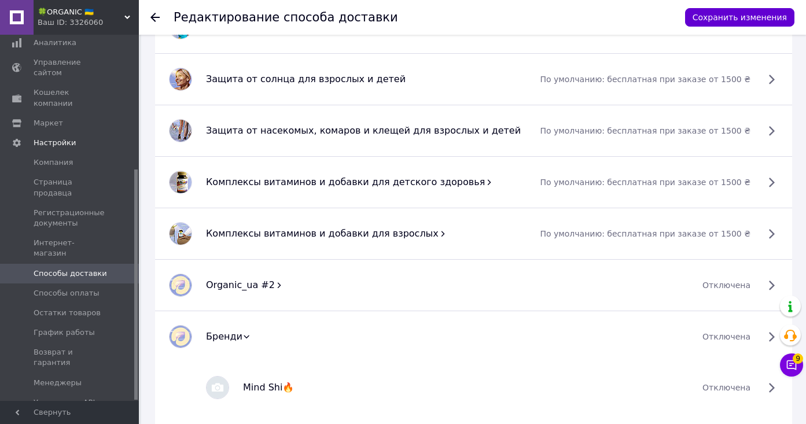
click at [733, 10] on button "Сохранить изменения" at bounding box center [739, 17] width 109 height 19
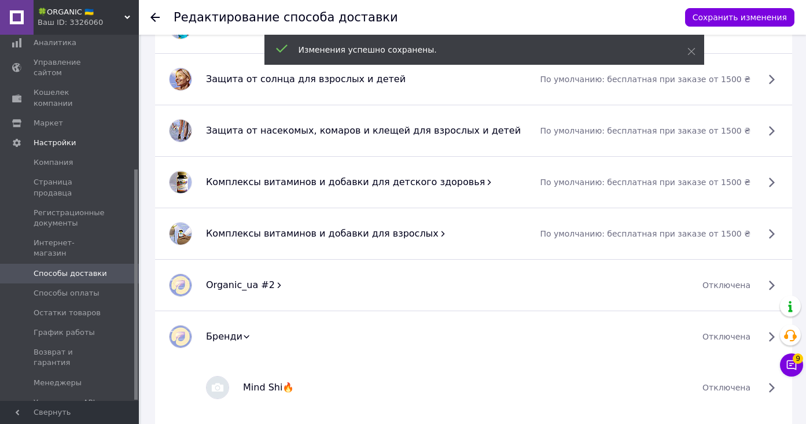
scroll to position [1411, 0]
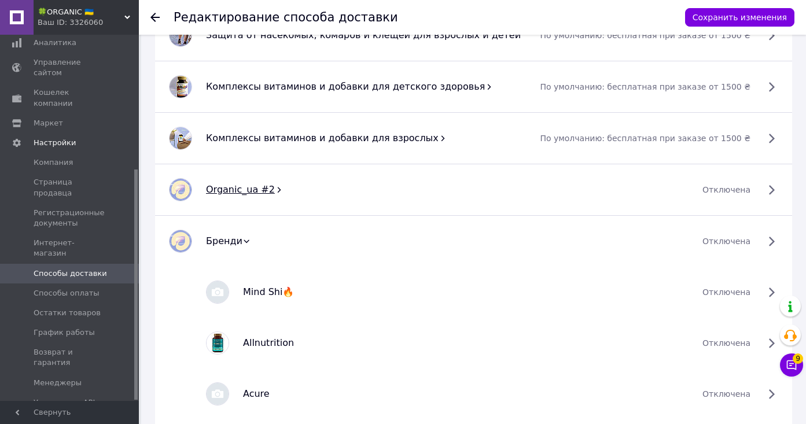
click at [275, 190] on icon at bounding box center [279, 190] width 8 height 8
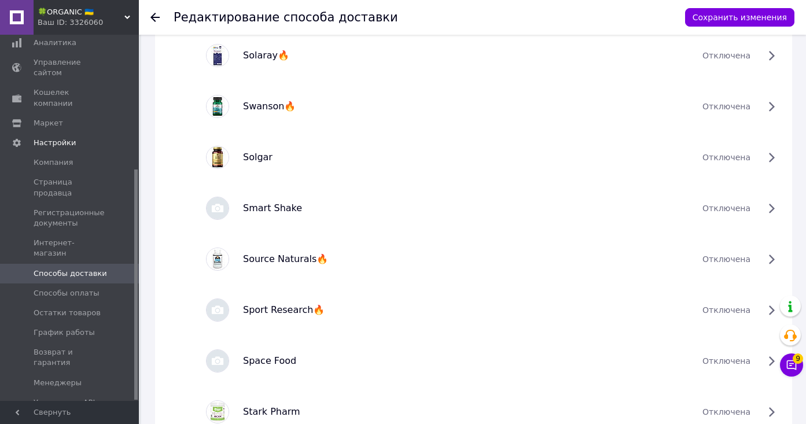
scroll to position [4918, 0]
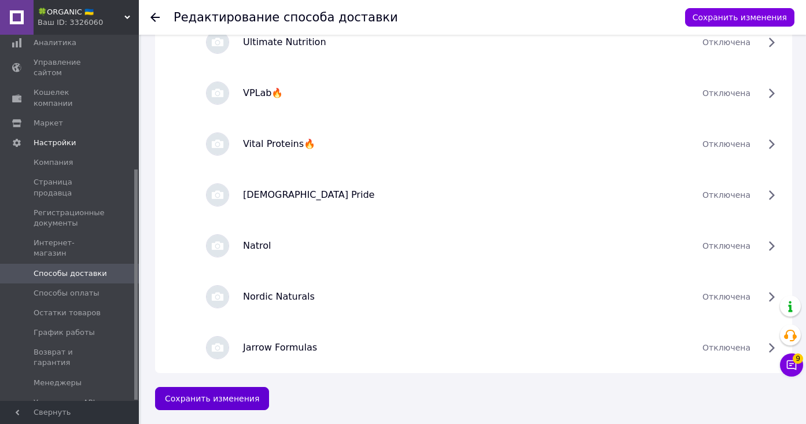
click at [239, 400] on button "Сохранить изменения" at bounding box center [212, 398] width 114 height 23
click at [248, 393] on button "Сохранить изменения" at bounding box center [212, 398] width 114 height 23
click at [217, 401] on button "Сохранить изменения" at bounding box center [212, 398] width 114 height 23
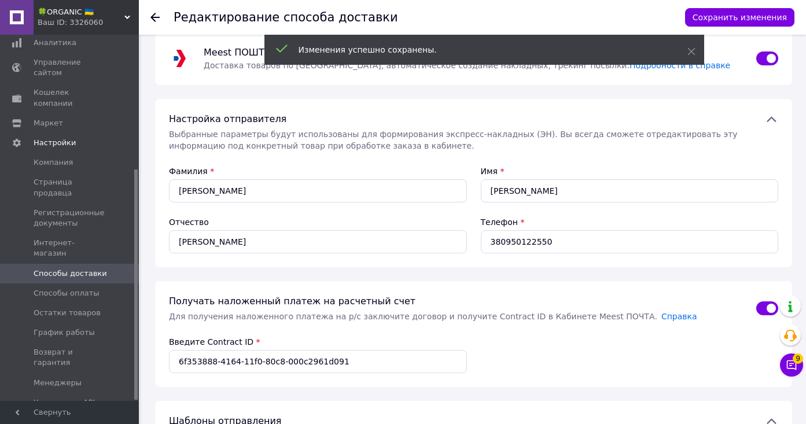
scroll to position [0, 0]
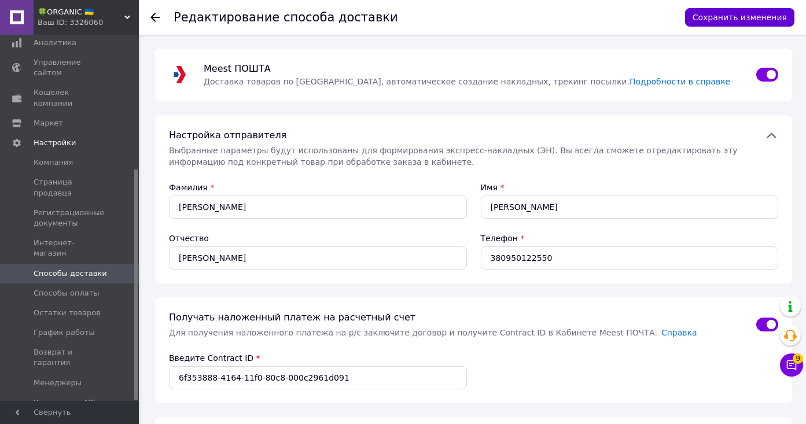
click at [728, 14] on button "Сохранить изменения" at bounding box center [739, 17] width 109 height 19
